Goal: Task Accomplishment & Management: Use online tool/utility

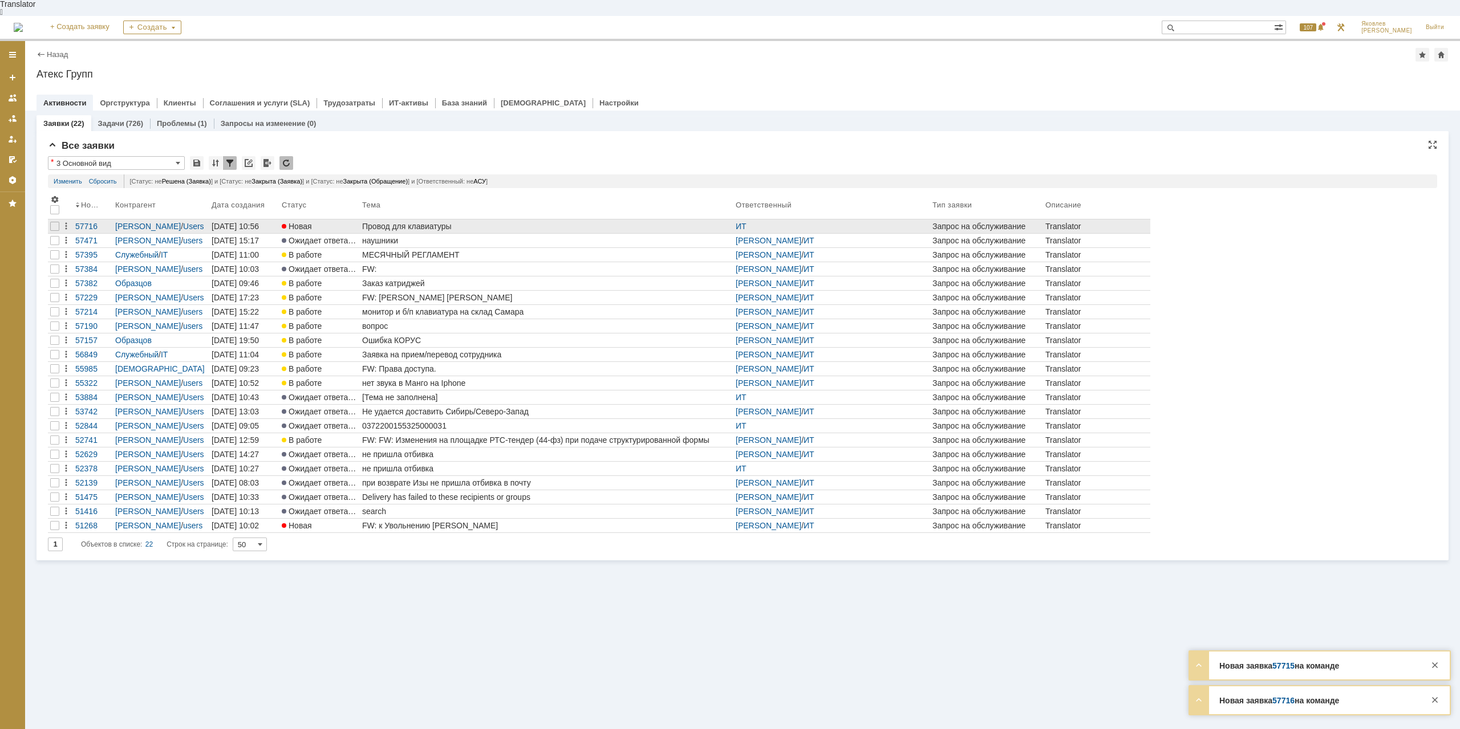
click at [432, 222] on div "Провод для клавиатуры" at bounding box center [546, 226] width 369 height 9
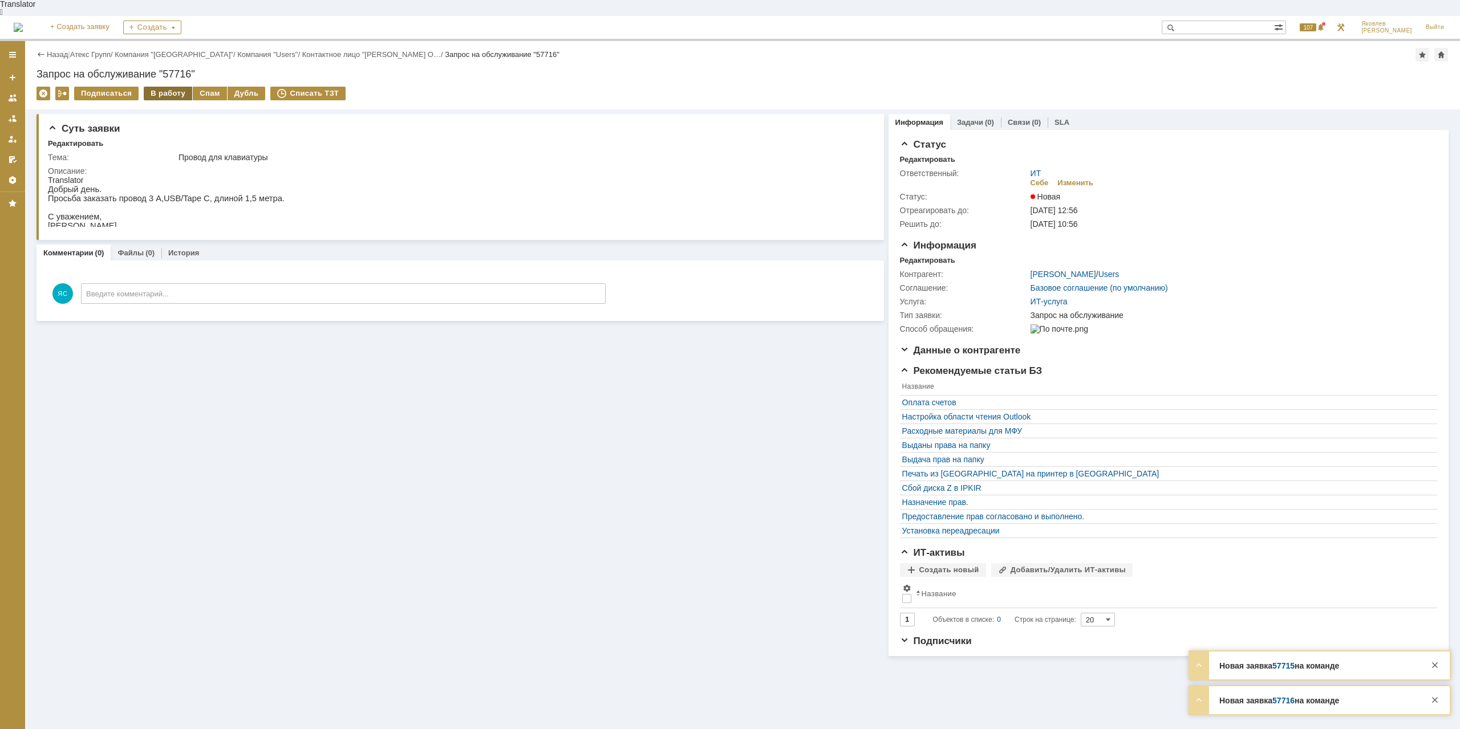
click at [161, 87] on div "В работу" at bounding box center [168, 94] width 48 height 14
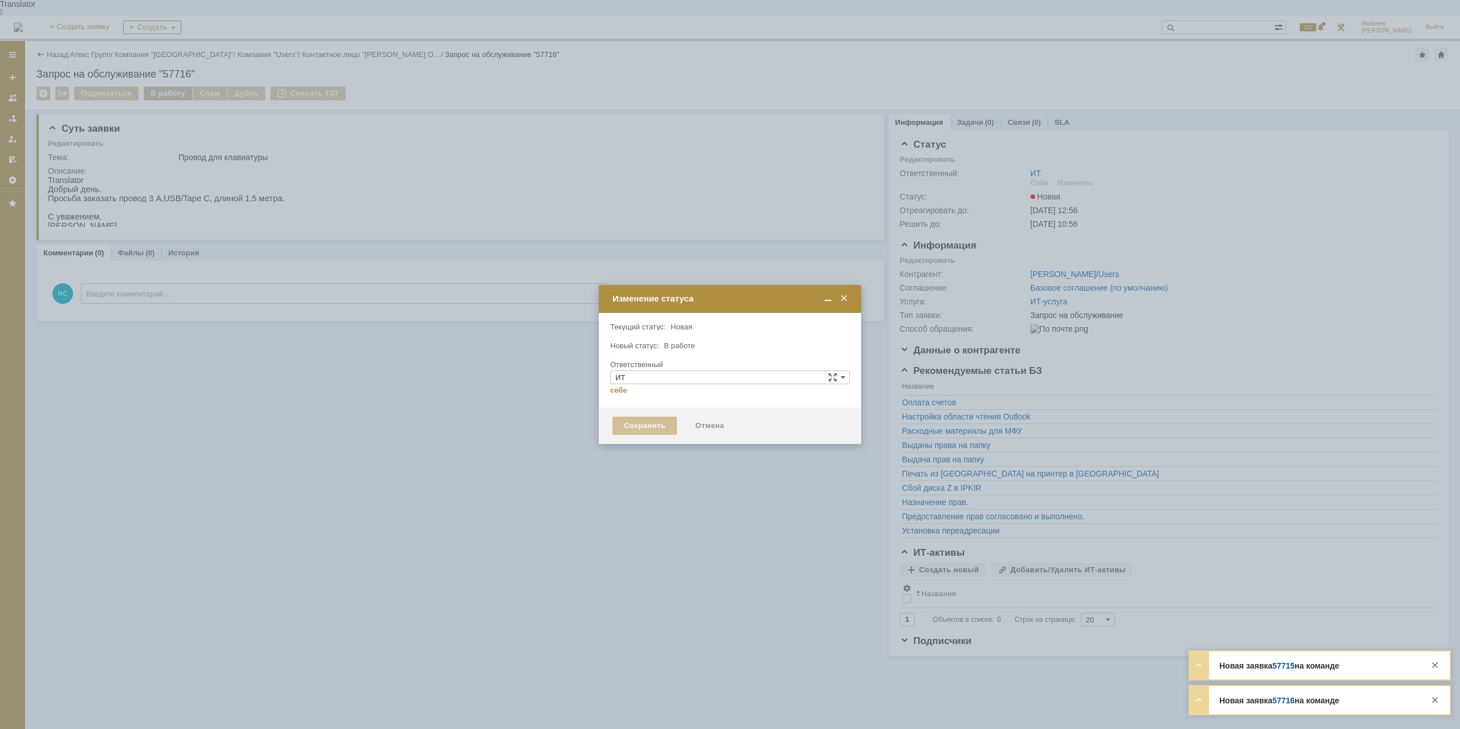
type input "[PERSON_NAME]"
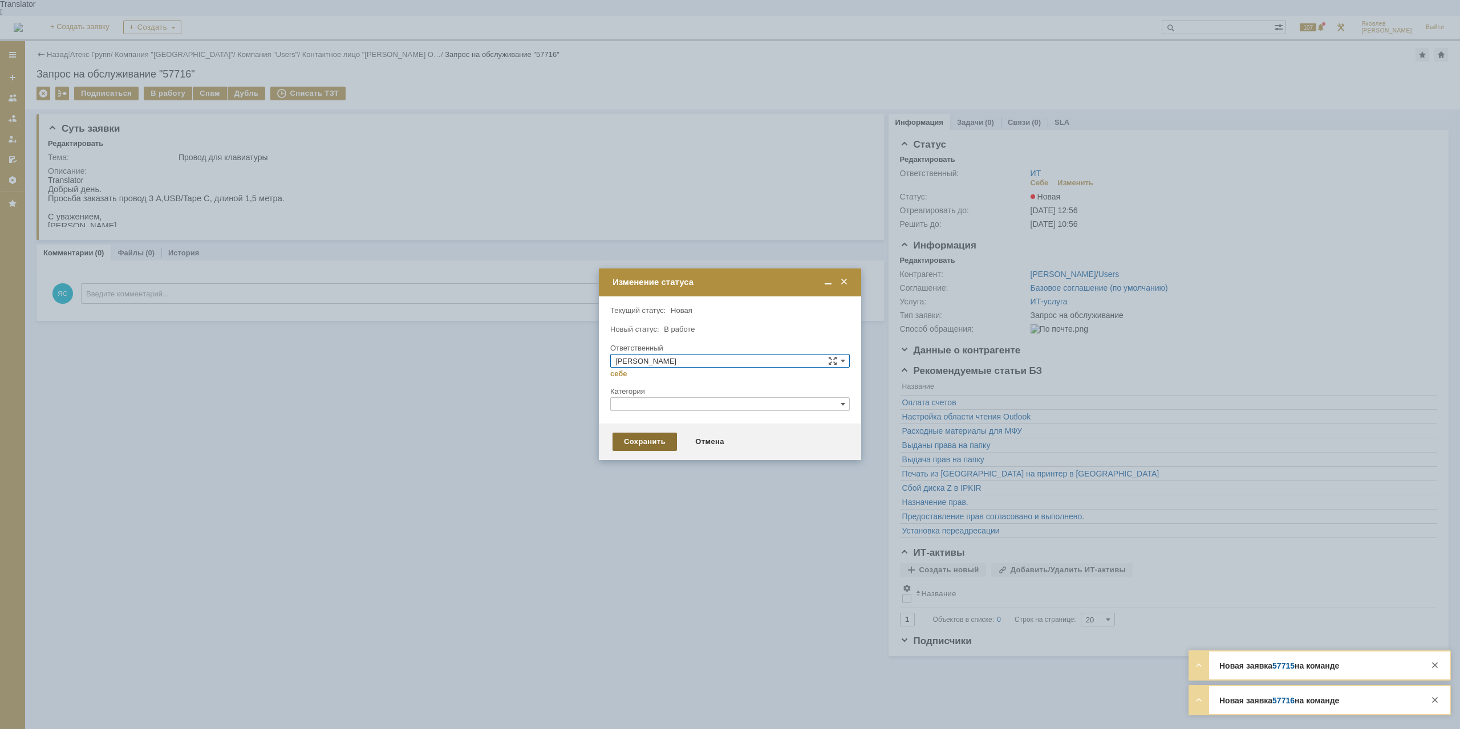
click at [635, 446] on div "Сохранить" at bounding box center [644, 442] width 64 height 18
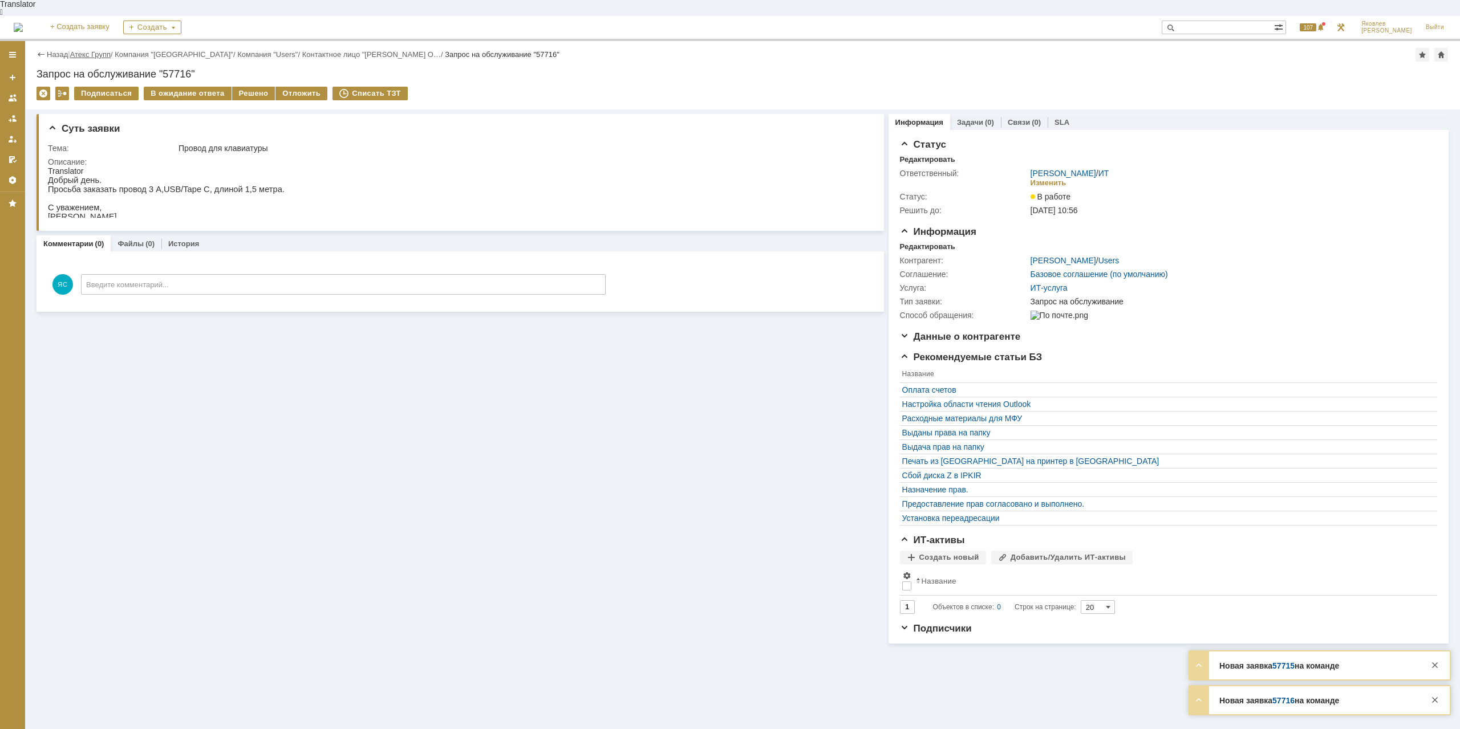
click at [92, 50] on link "Атекс Групп" at bounding box center [90, 54] width 40 height 9
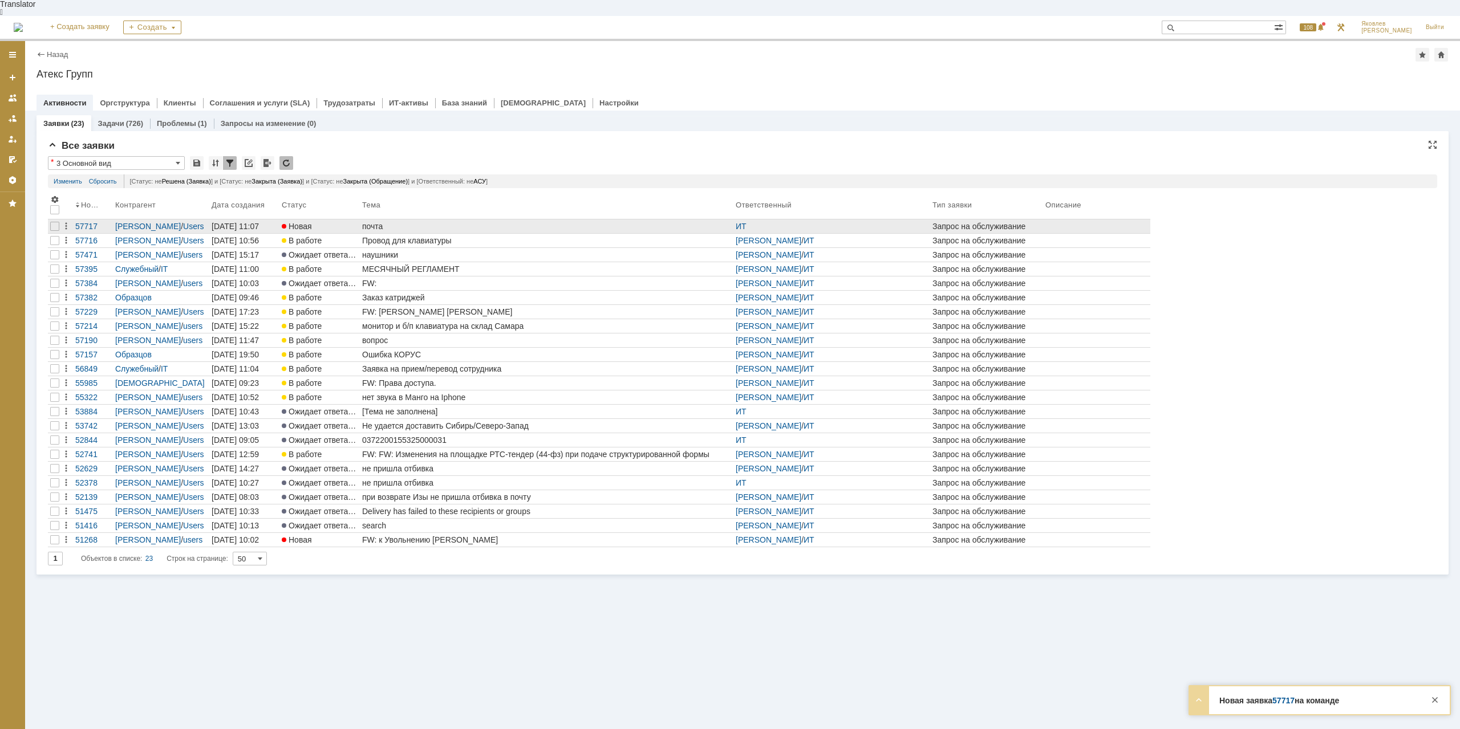
click at [384, 222] on div "почта" at bounding box center [546, 226] width 369 height 9
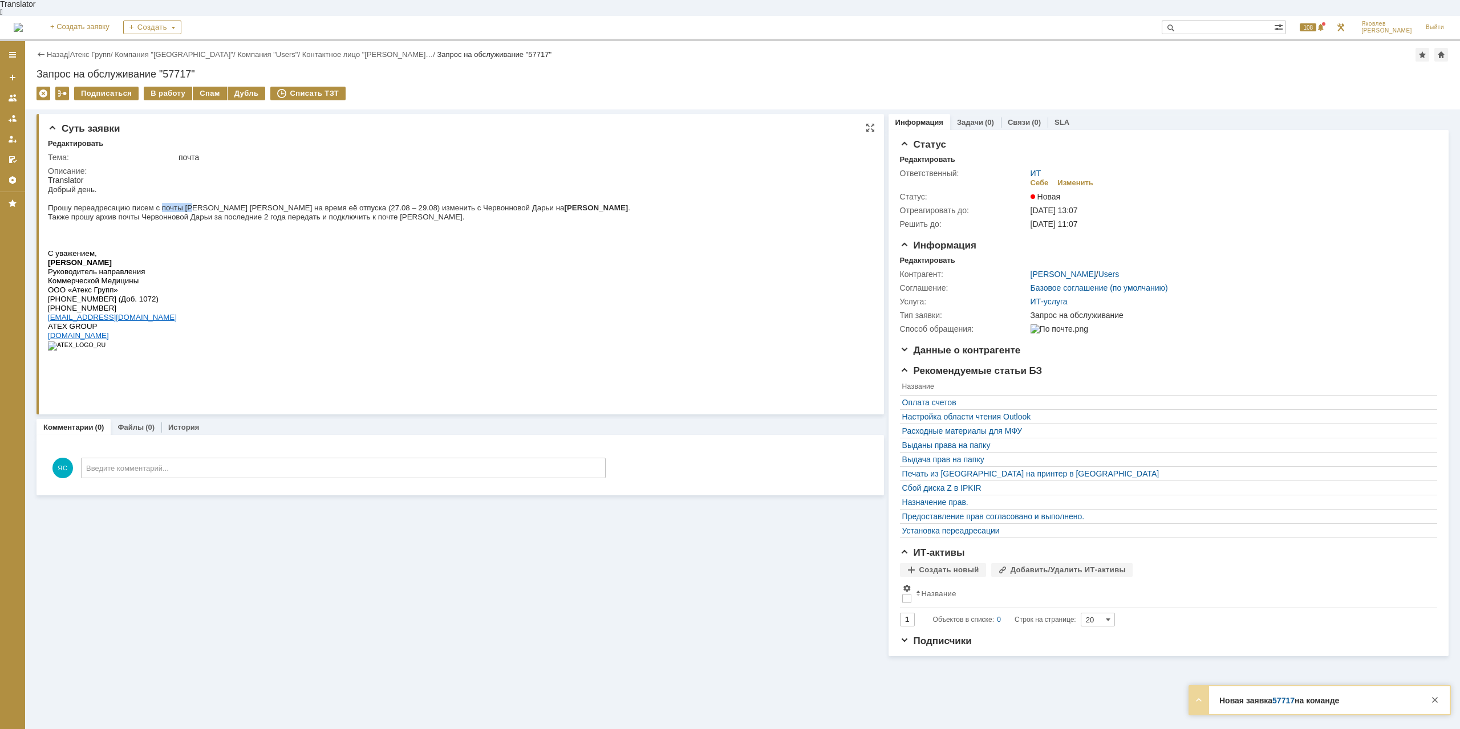
drag, startPoint x: 153, startPoint y: 206, endPoint x: 184, endPoint y: 205, distance: 30.2
click at [184, 205] on span "Прошу переадресацию писем с почты [PERSON_NAME] [PERSON_NAME] на время её отпус…" at bounding box center [339, 208] width 582 height 9
drag, startPoint x: 184, startPoint y: 205, endPoint x: 306, endPoint y: 209, distance: 122.1
click at [184, 205] on span "Прошу переадресацию писем с почты [PERSON_NAME] [PERSON_NAME] на время её отпус…" at bounding box center [339, 208] width 582 height 9
click at [253, 212] on p "Также прошу архив почты Червонновой Дарьи за последние 2 года передать и подклю…" at bounding box center [339, 216] width 582 height 9
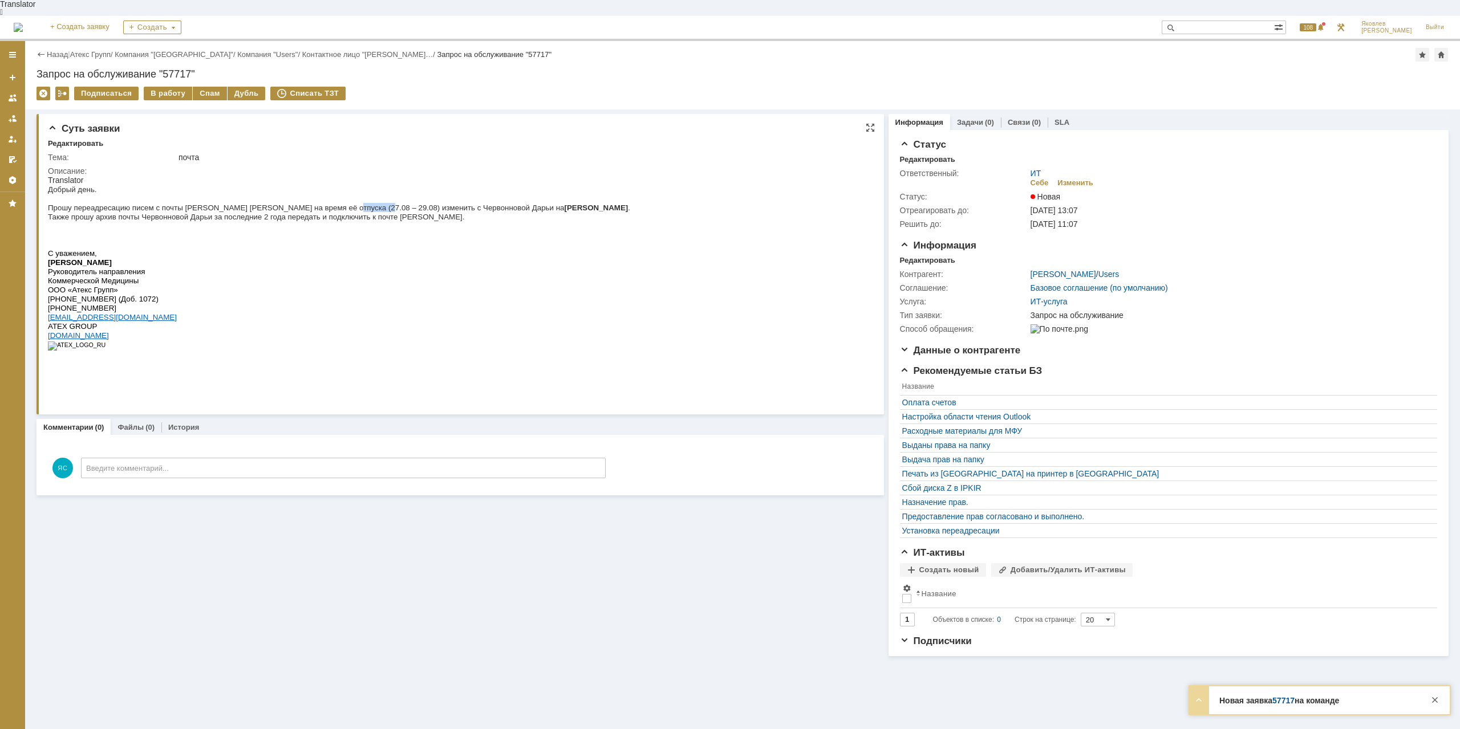
drag, startPoint x: 316, startPoint y: 202, endPoint x: 347, endPoint y: 204, distance: 30.8
click at [347, 204] on span "Прошу переадресацию писем с почты [PERSON_NAME] [PERSON_NAME] на время её отпус…" at bounding box center [339, 208] width 582 height 9
click at [346, 204] on span "Прошу переадресацию писем с почты [PERSON_NAME] [PERSON_NAME] на время её отпус…" at bounding box center [339, 208] width 582 height 9
drag, startPoint x: 367, startPoint y: 201, endPoint x: 396, endPoint y: 202, distance: 29.7
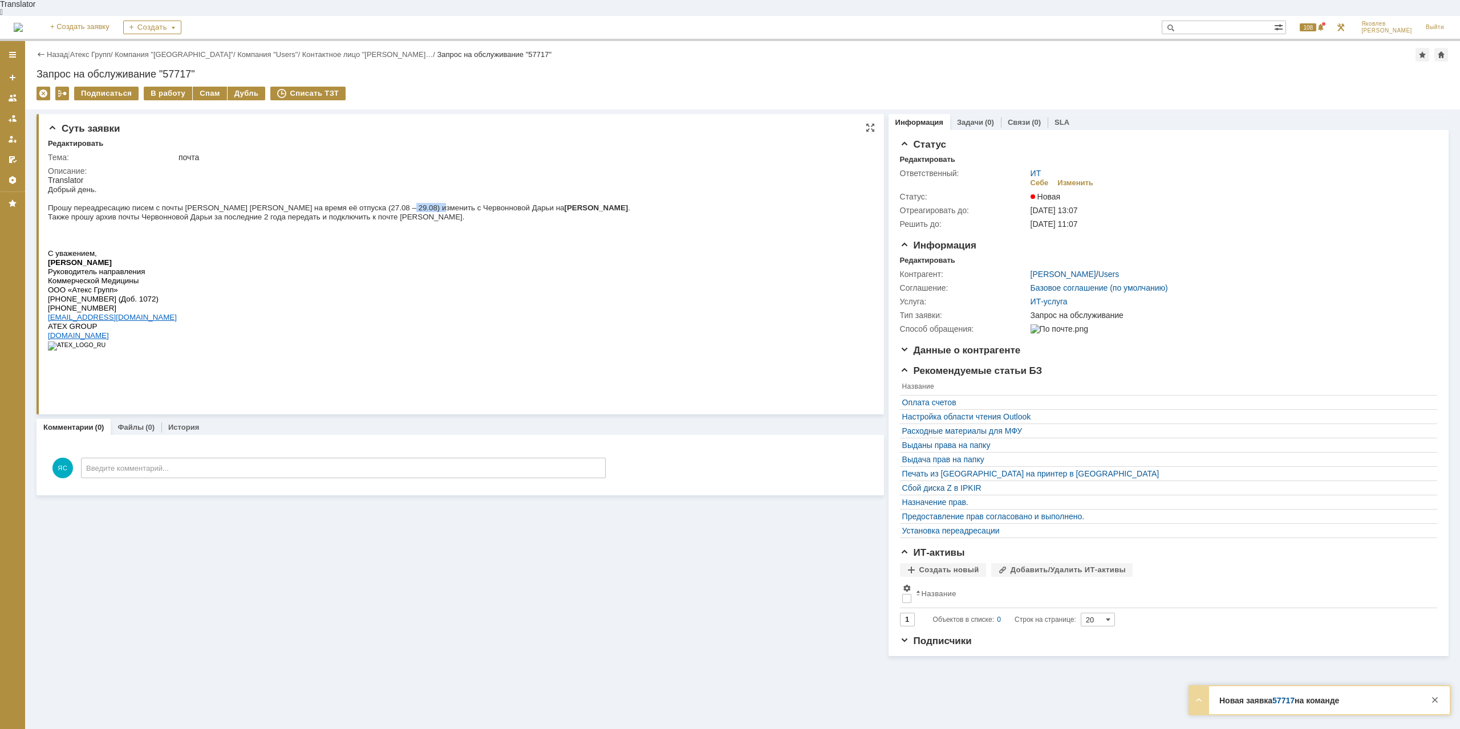
click at [396, 204] on span "Прошу переадресацию писем с почты [PERSON_NAME] [PERSON_NAME] на время её отпус…" at bounding box center [339, 208] width 582 height 9
click at [444, 204] on span "Прошу переадресацию писем с почты [PERSON_NAME] [PERSON_NAME] на время её отпус…" at bounding box center [339, 208] width 582 height 9
drag, startPoint x: 435, startPoint y: 200, endPoint x: 460, endPoint y: 202, distance: 24.6
click at [460, 204] on span "Прошу переадресацию писем с почты [PERSON_NAME] [PERSON_NAME] на время её отпус…" at bounding box center [339, 208] width 582 height 9
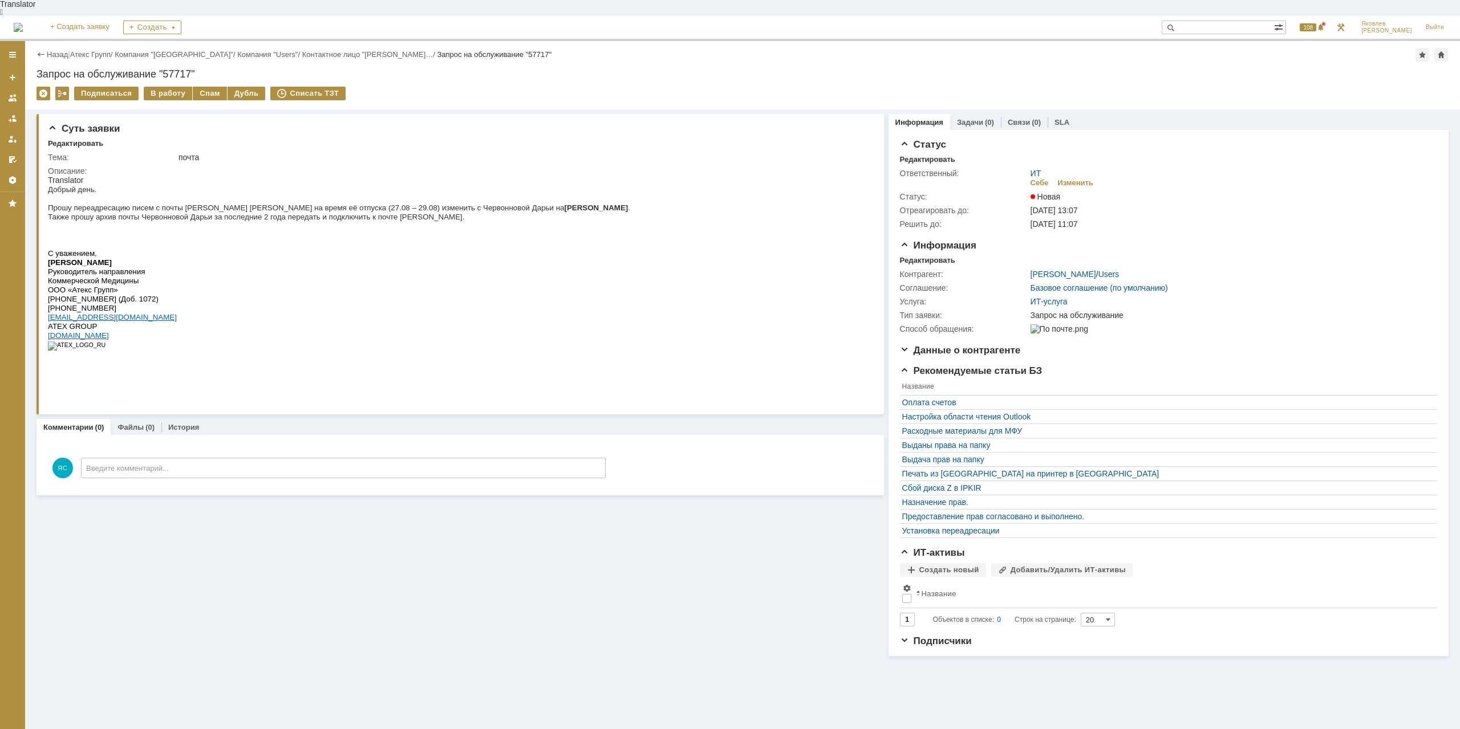
click at [151, 69] on div "Назад | Атекс Групп / Компания "Moscow" / Компания "Users" / Контактное лицо "[…" at bounding box center [742, 75] width 1435 height 68
click at [157, 87] on div "В работу" at bounding box center [168, 94] width 48 height 14
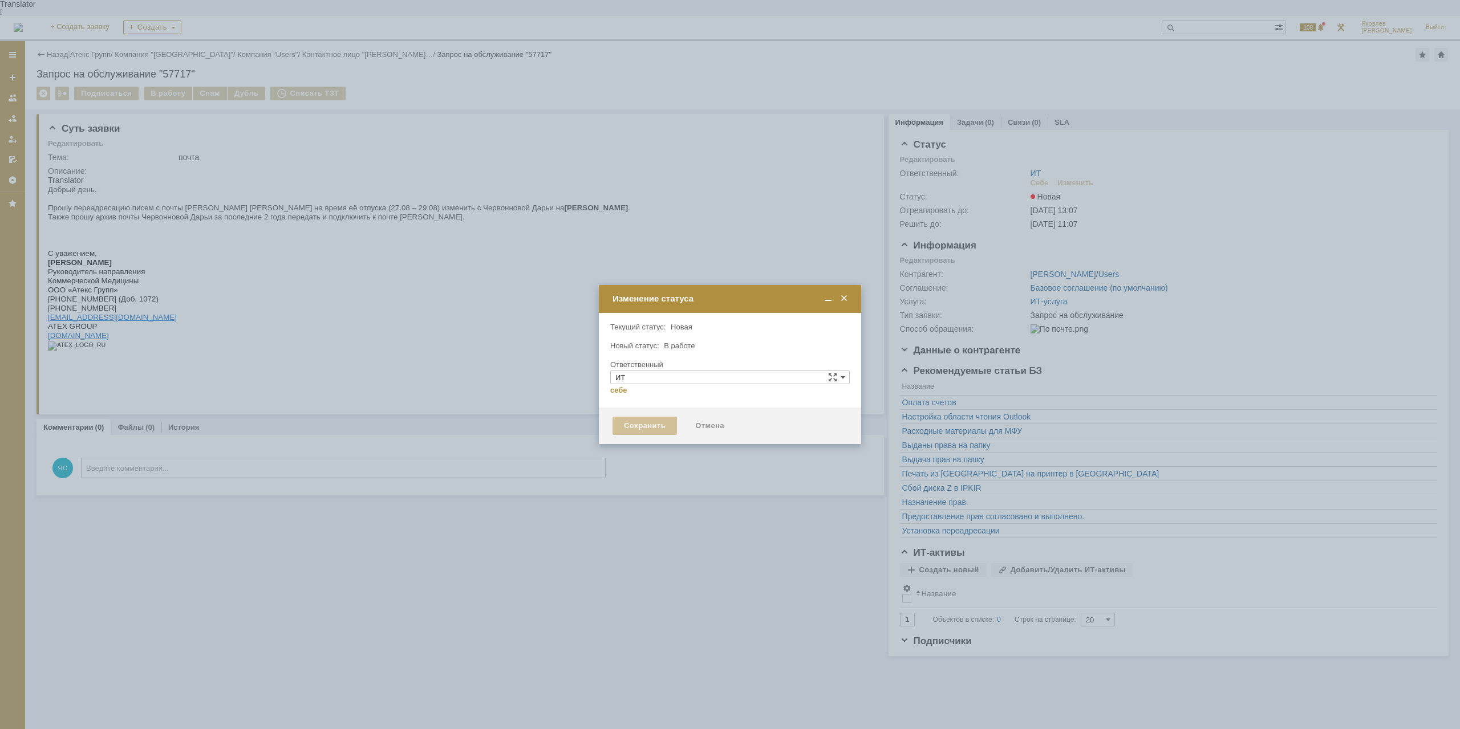
type input "[PERSON_NAME]"
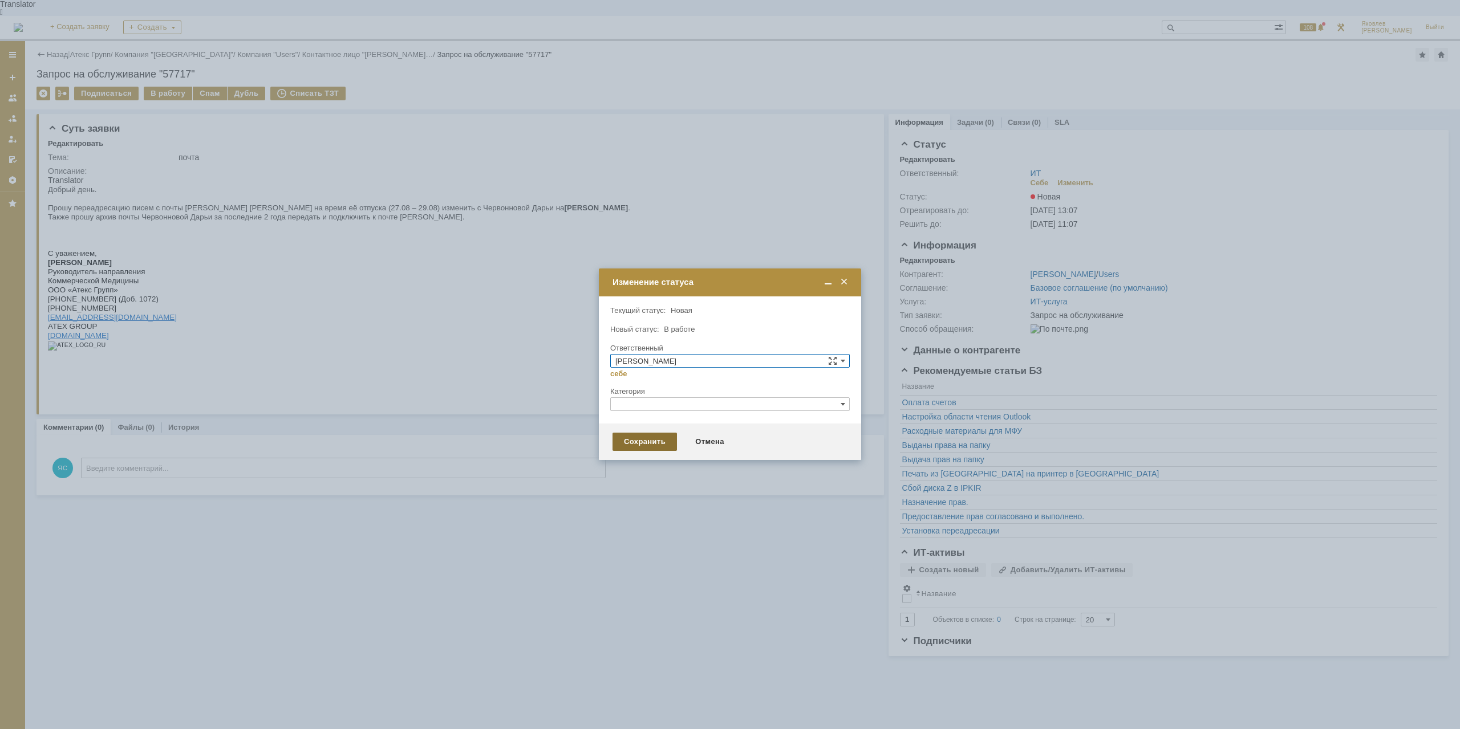
click at [655, 443] on div "Сохранить" at bounding box center [644, 442] width 64 height 18
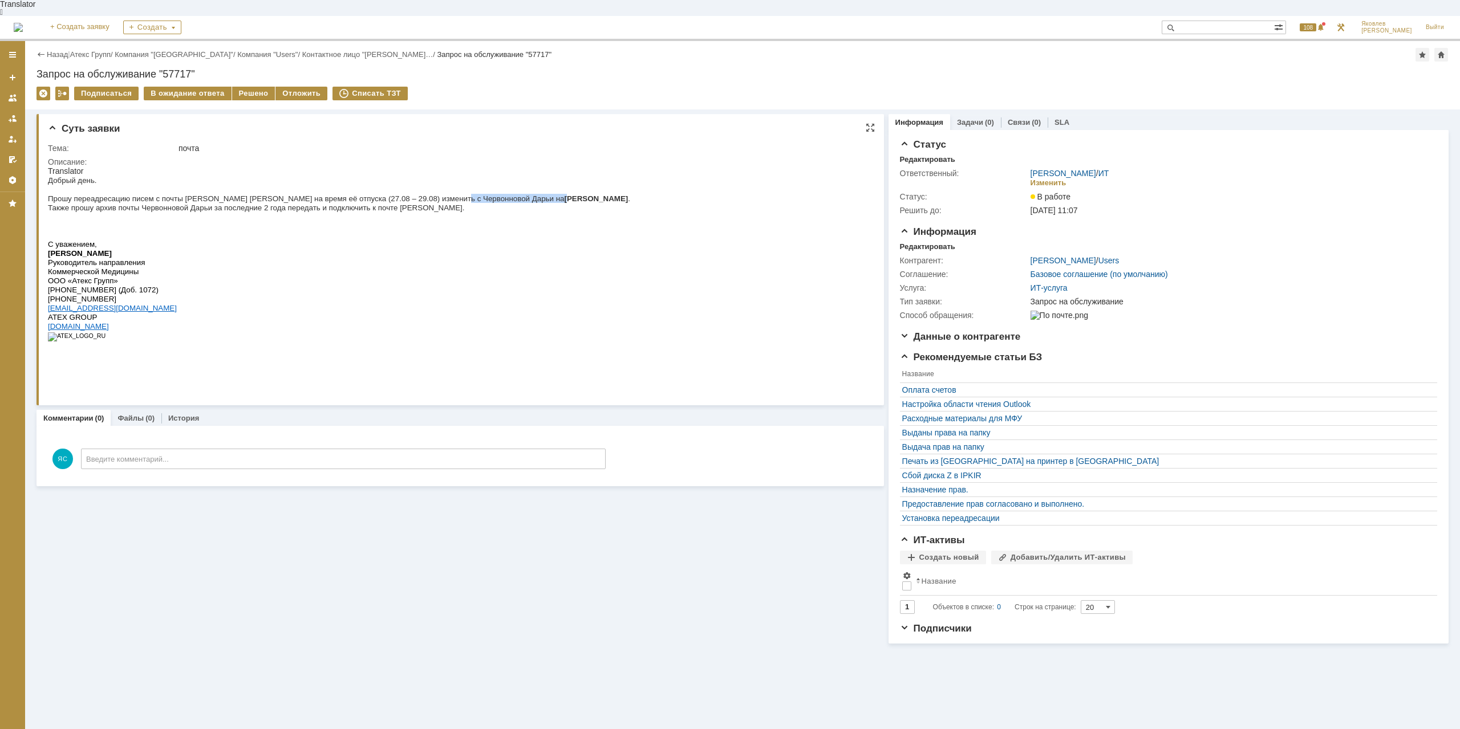
drag, startPoint x: 424, startPoint y: 190, endPoint x: 472, endPoint y: 196, distance: 48.8
click at [472, 196] on span "Прошу переадресацию писем с почты [PERSON_NAME] [PERSON_NAME] на время её отпус…" at bounding box center [339, 198] width 582 height 9
drag, startPoint x: 481, startPoint y: 196, endPoint x: 458, endPoint y: 197, distance: 22.8
click at [564, 197] on b "[PERSON_NAME]" at bounding box center [596, 198] width 64 height 9
drag, startPoint x: 131, startPoint y: 189, endPoint x: 178, endPoint y: 194, distance: 47.0
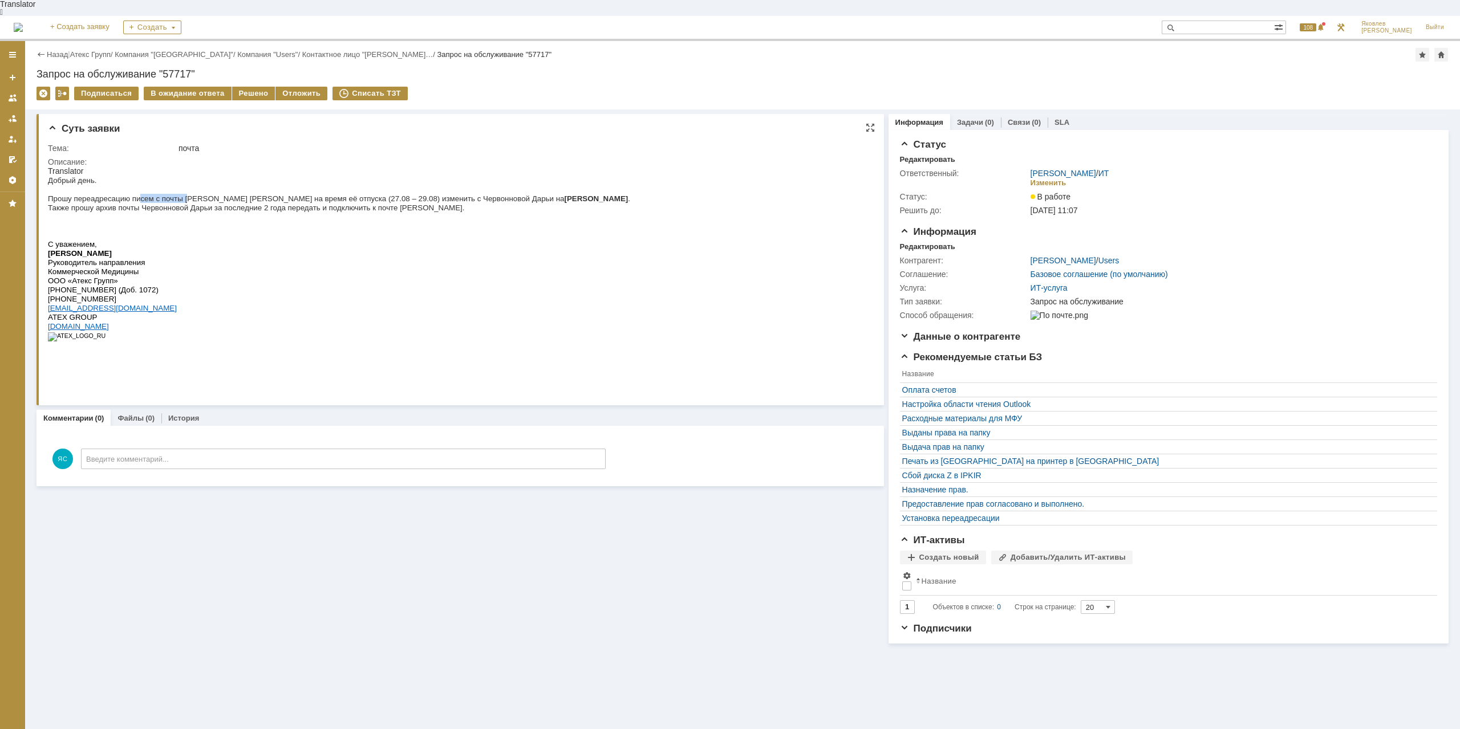
click at [178, 194] on span "Прошу переадресацию писем с почты [PERSON_NAME] [PERSON_NAME] на время её отпус…" at bounding box center [339, 198] width 582 height 9
click at [192, 194] on span "Прошу переадресацию писем с почты [PERSON_NAME] [PERSON_NAME] на время её отпус…" at bounding box center [339, 198] width 582 height 9
drag, startPoint x: 224, startPoint y: 195, endPoint x: 262, endPoint y: 198, distance: 38.9
click at [262, 198] on div "Добрый день. Прошу переадресацию писем с почты [PERSON_NAME] [PERSON_NAME] на в…" at bounding box center [339, 263] width 582 height 175
click at [262, 204] on span "Также прошу архив почты Червонновой Дарьи за последние 2 года передать и подклю…" at bounding box center [256, 208] width 416 height 9
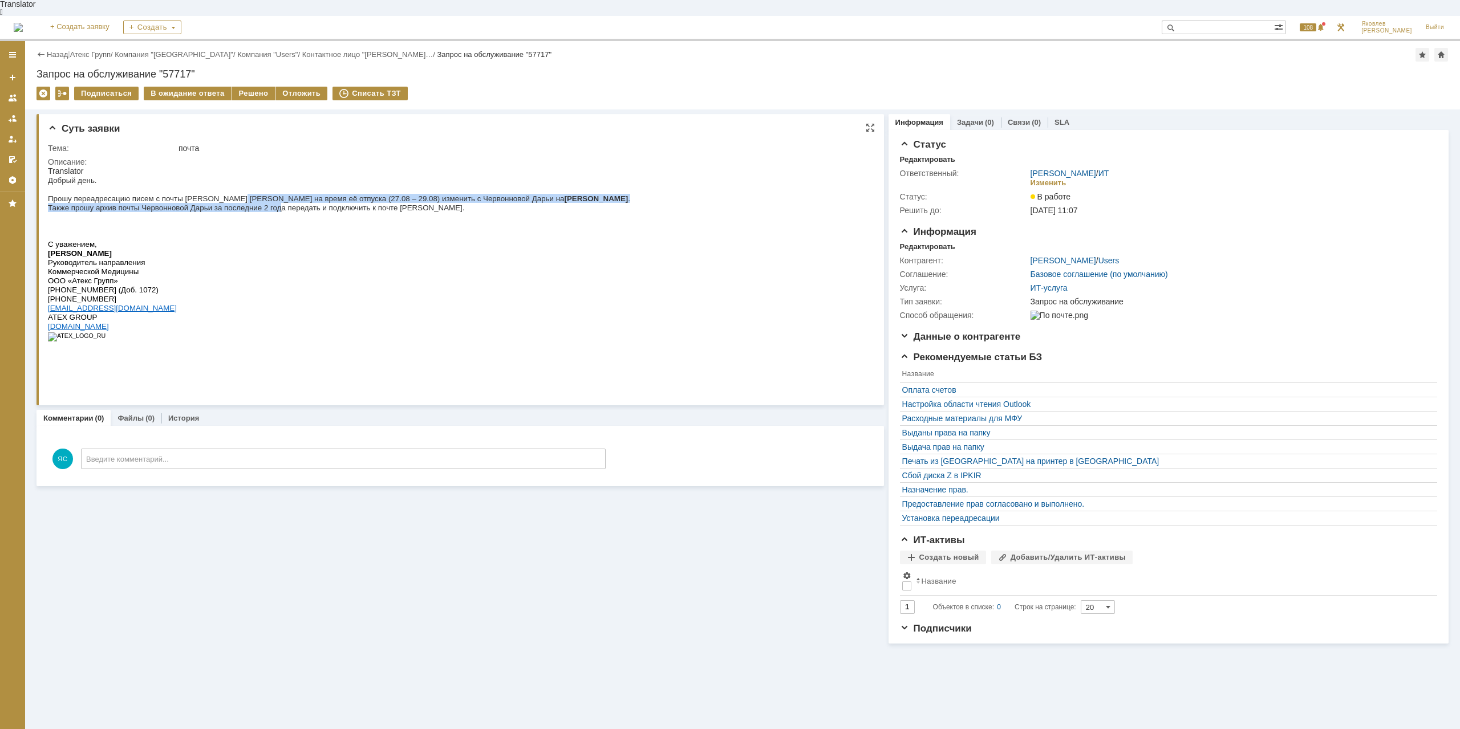
drag, startPoint x: 435, startPoint y: 197, endPoint x: 466, endPoint y: 198, distance: 32.0
click at [466, 203] on p "Также прошу архив почты Червонновой Дарьи за последние 2 года передать и подклю…" at bounding box center [339, 207] width 582 height 9
click at [472, 185] on p at bounding box center [339, 189] width 582 height 9
drag, startPoint x: 115, startPoint y: 202, endPoint x: 131, endPoint y: 204, distance: 15.4
click at [131, 204] on span "Также прошу архив почты Червонновой Дарьи за последние 2 года передать и подклю…" at bounding box center [256, 208] width 416 height 9
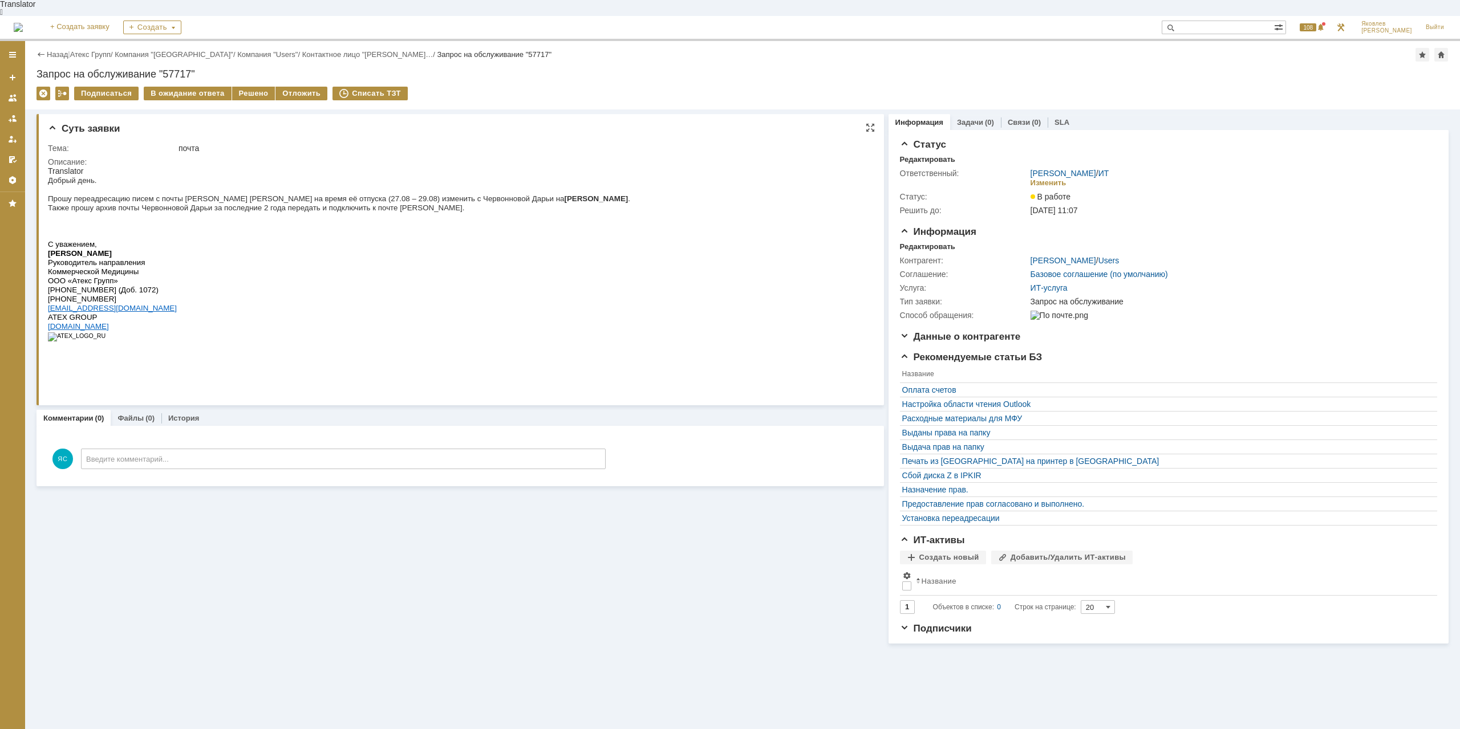
click at [157, 205] on span "Также прошу архив почты Червонновой Дарьи за последние 2 года передать и подклю…" at bounding box center [256, 208] width 416 height 9
drag, startPoint x: 258, startPoint y: 197, endPoint x: 351, endPoint y: 198, distance: 92.4
click at [351, 203] on p "Также прошу архив почты Червонновой Дарьи за последние 2 года передать и подклю…" at bounding box center [339, 207] width 582 height 9
click at [351, 204] on span "Также прошу архив почты Червонновой Дарьи за последние 2 года передать и подклю…" at bounding box center [256, 208] width 416 height 9
click at [70, 50] on div "|" at bounding box center [69, 54] width 2 height 9
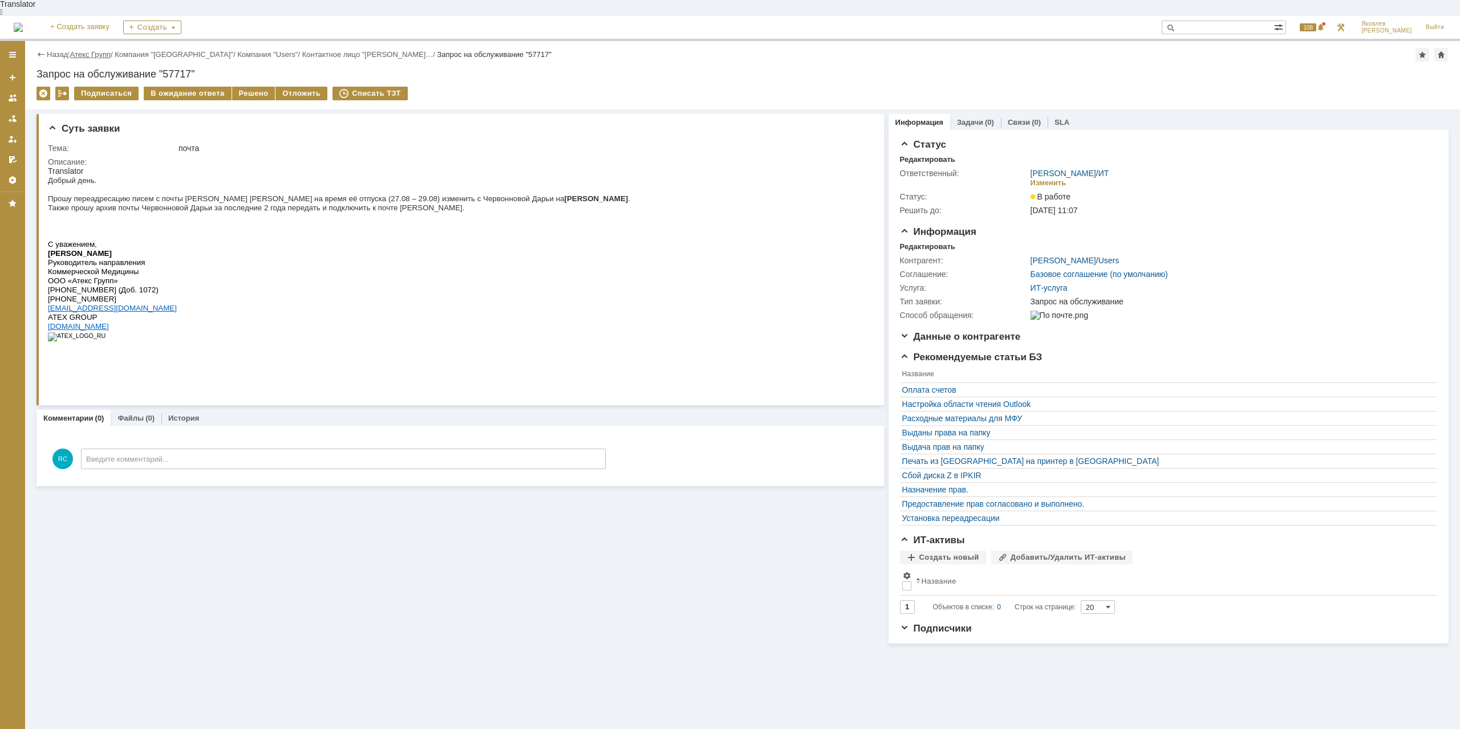
click at [80, 50] on link "Атекс Групп" at bounding box center [90, 54] width 40 height 9
